Goal: Task Accomplishment & Management: Manage account settings

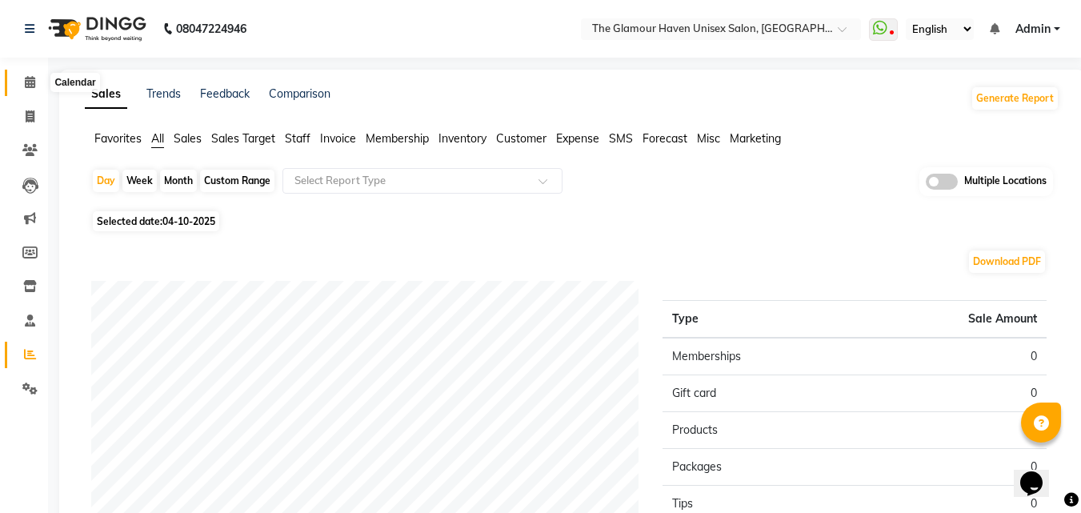
click at [35, 82] on icon at bounding box center [30, 82] width 10 height 12
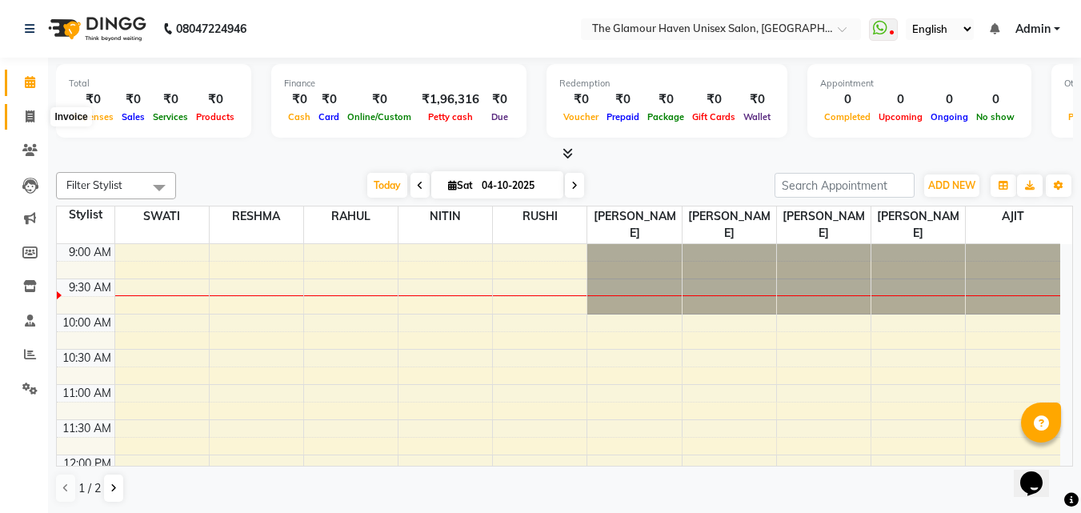
click at [22, 119] on span at bounding box center [30, 117] width 28 height 18
select select "7124"
select select "service"
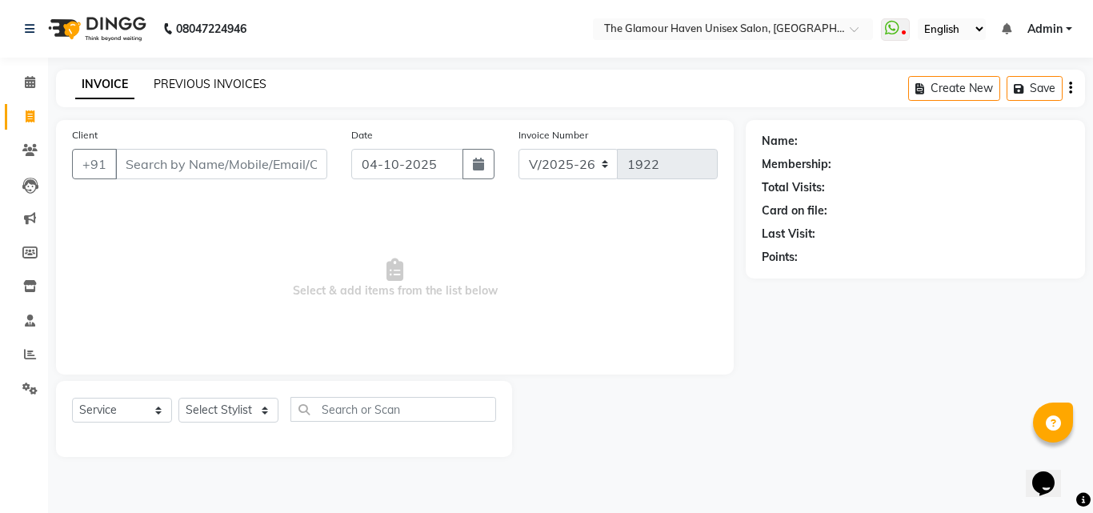
click at [244, 84] on link "PREVIOUS INVOICES" at bounding box center [210, 84] width 113 height 14
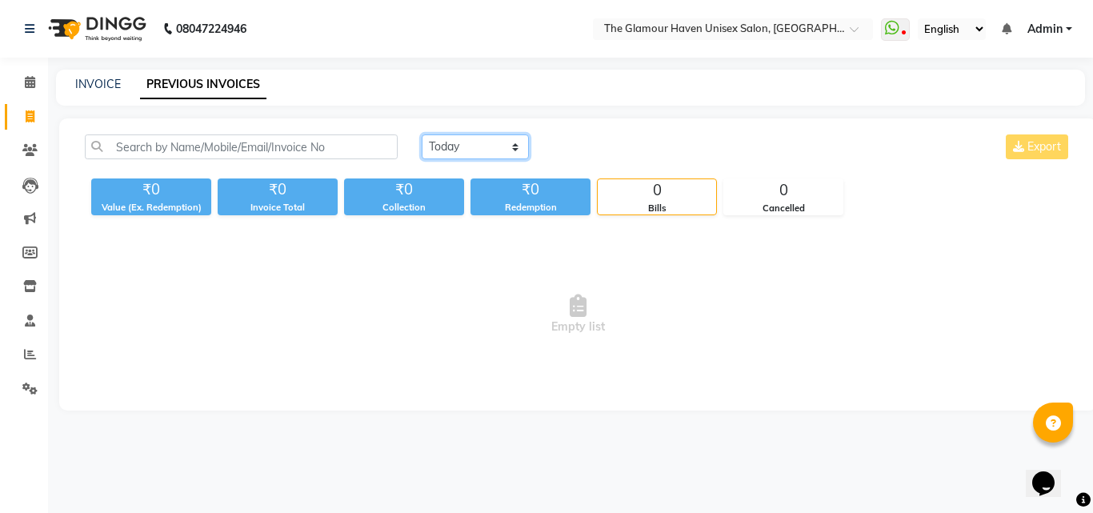
click at [515, 146] on select "[DATE] [DATE] Custom Range" at bounding box center [475, 146] width 107 height 25
select select "range"
click at [422, 134] on select "[DATE] [DATE] Custom Range" at bounding box center [475, 146] width 107 height 25
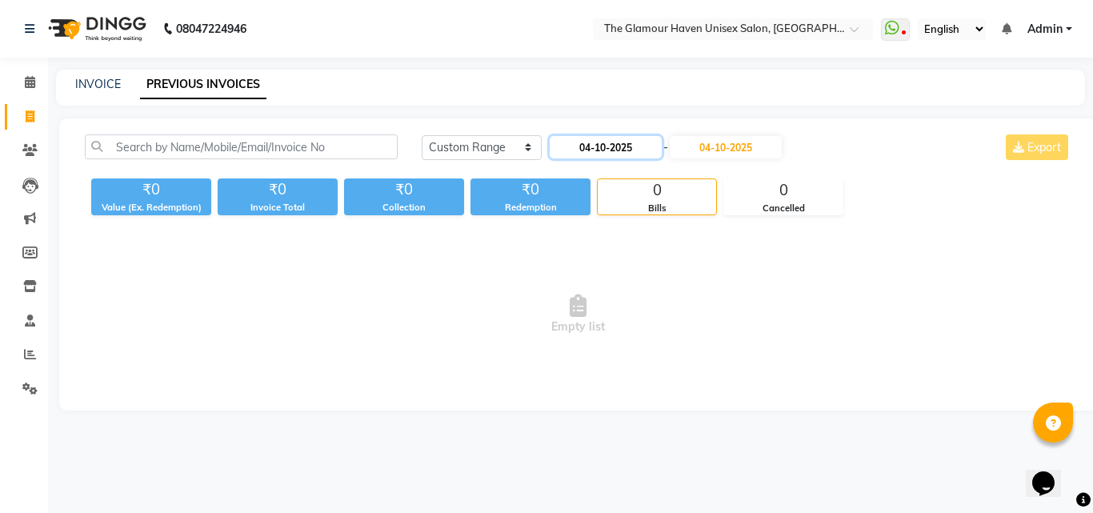
click at [587, 154] on input "04-10-2025" at bounding box center [606, 147] width 112 height 22
select select "10"
select select "2025"
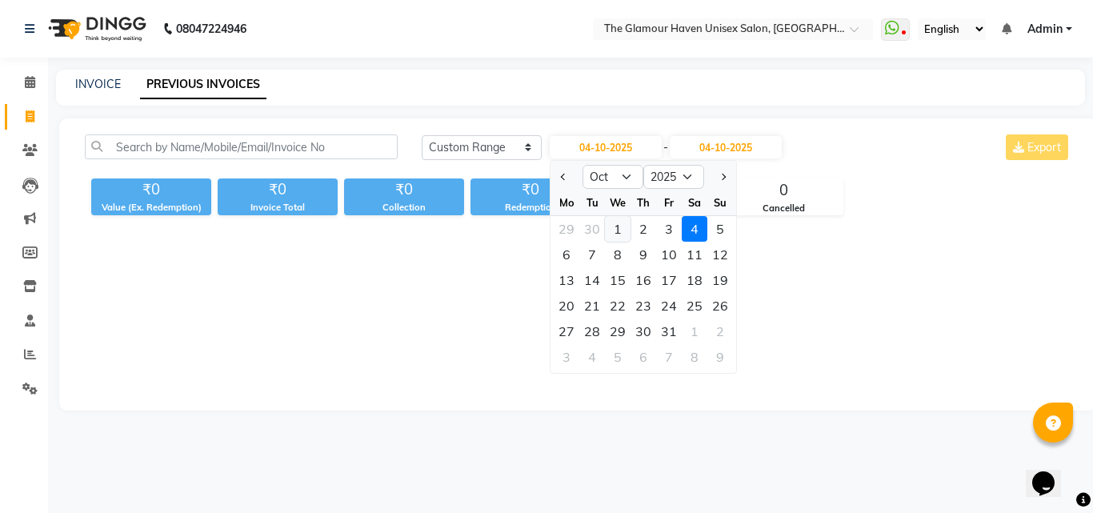
click at [613, 228] on div "1" at bounding box center [618, 229] width 26 height 26
type input "01-10-2025"
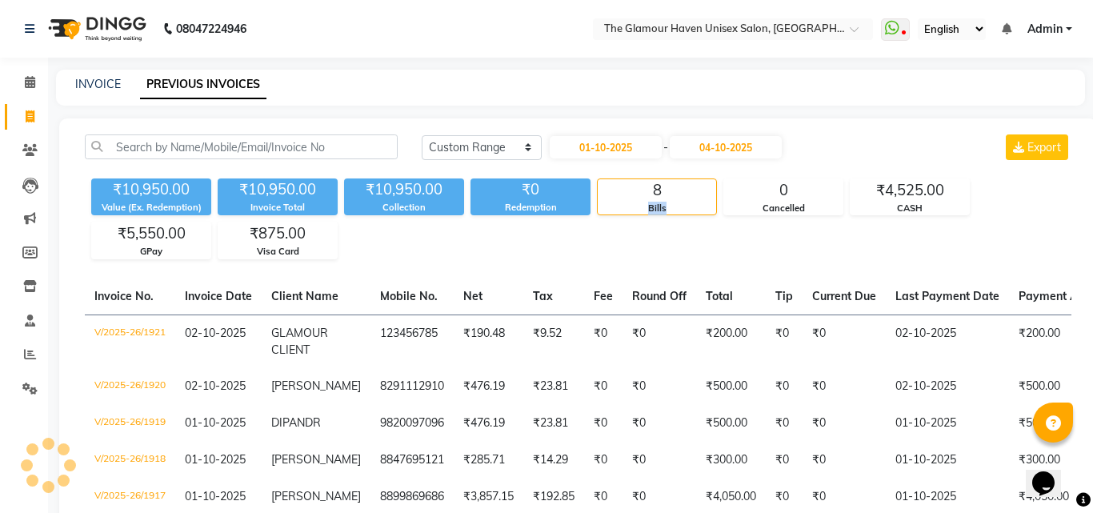
click at [613, 228] on div "₹10,950.00 Value (Ex. Redemption) ₹10,950.00 Invoice Total ₹10,950.00 Collectio…" at bounding box center [578, 215] width 987 height 87
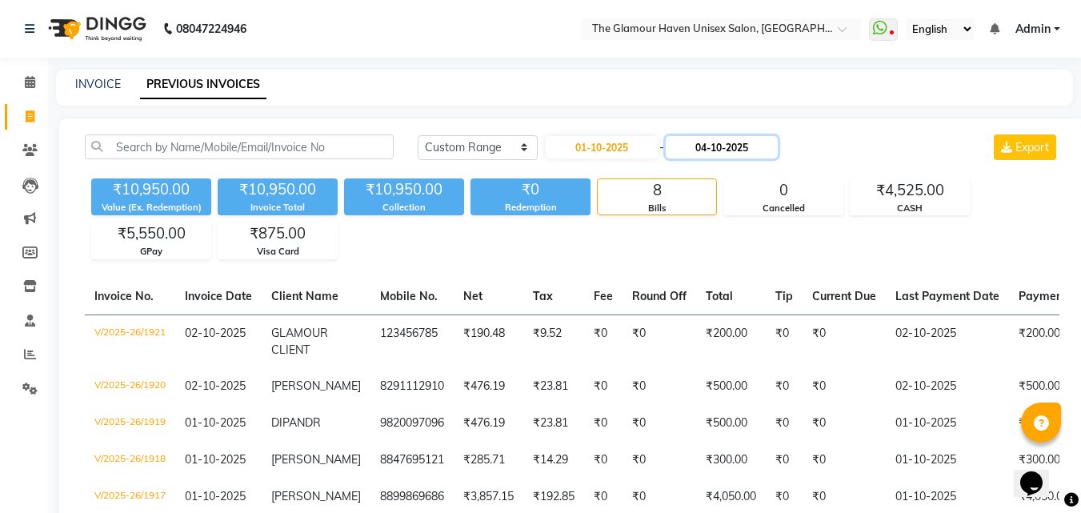
click at [706, 153] on input "04-10-2025" at bounding box center [722, 147] width 112 height 22
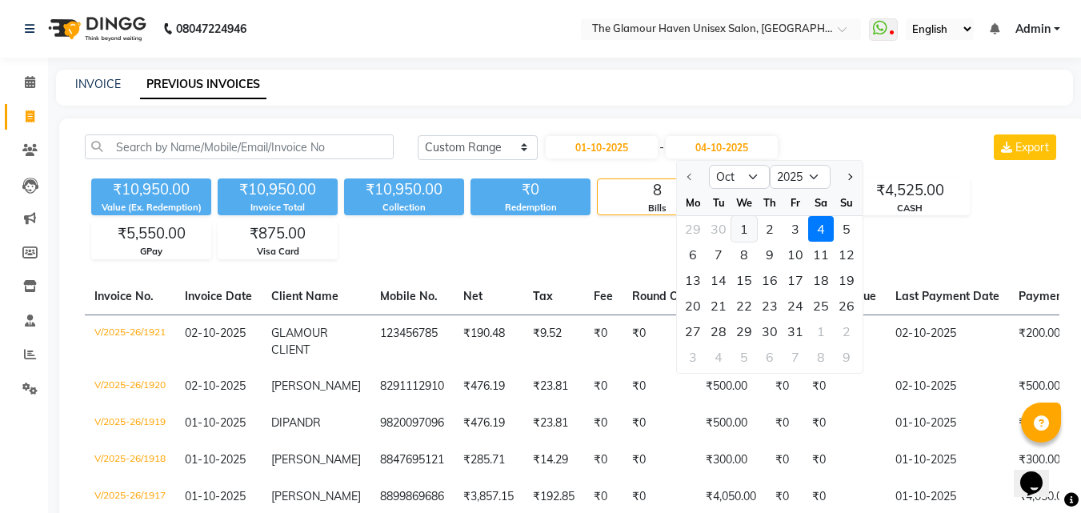
click at [740, 225] on div "1" at bounding box center [744, 229] width 26 height 26
type input "01-10-2025"
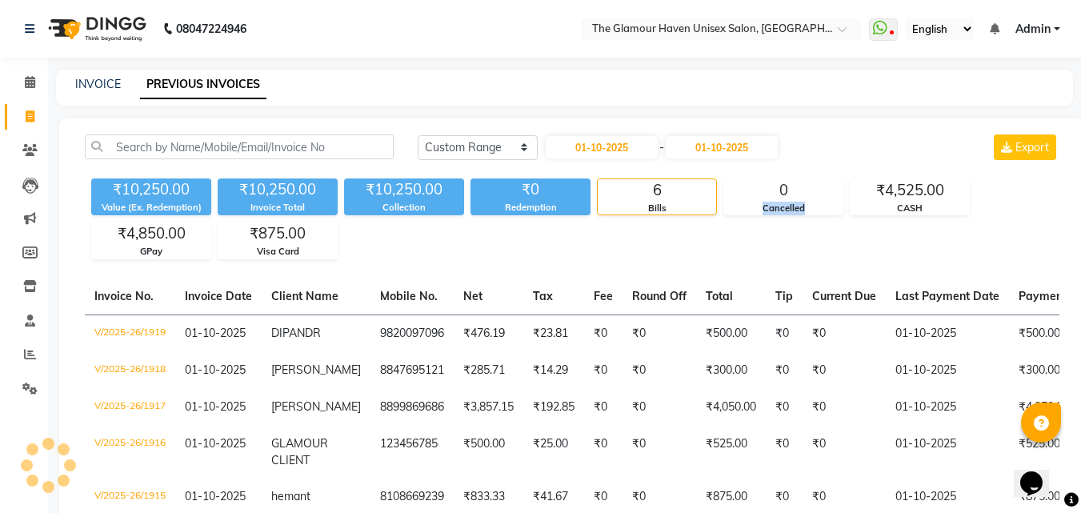
click at [740, 225] on div "₹10,250.00 Value (Ex. Redemption) ₹10,250.00 Invoice Total ₹10,250.00 Collectio…" at bounding box center [572, 215] width 975 height 87
click at [690, 244] on div "₹10,250.00 Value (Ex. Redemption) ₹10,250.00 Invoice Total ₹10,250.00 Collectio…" at bounding box center [572, 215] width 975 height 87
